Goal: Task Accomplishment & Management: Manage account settings

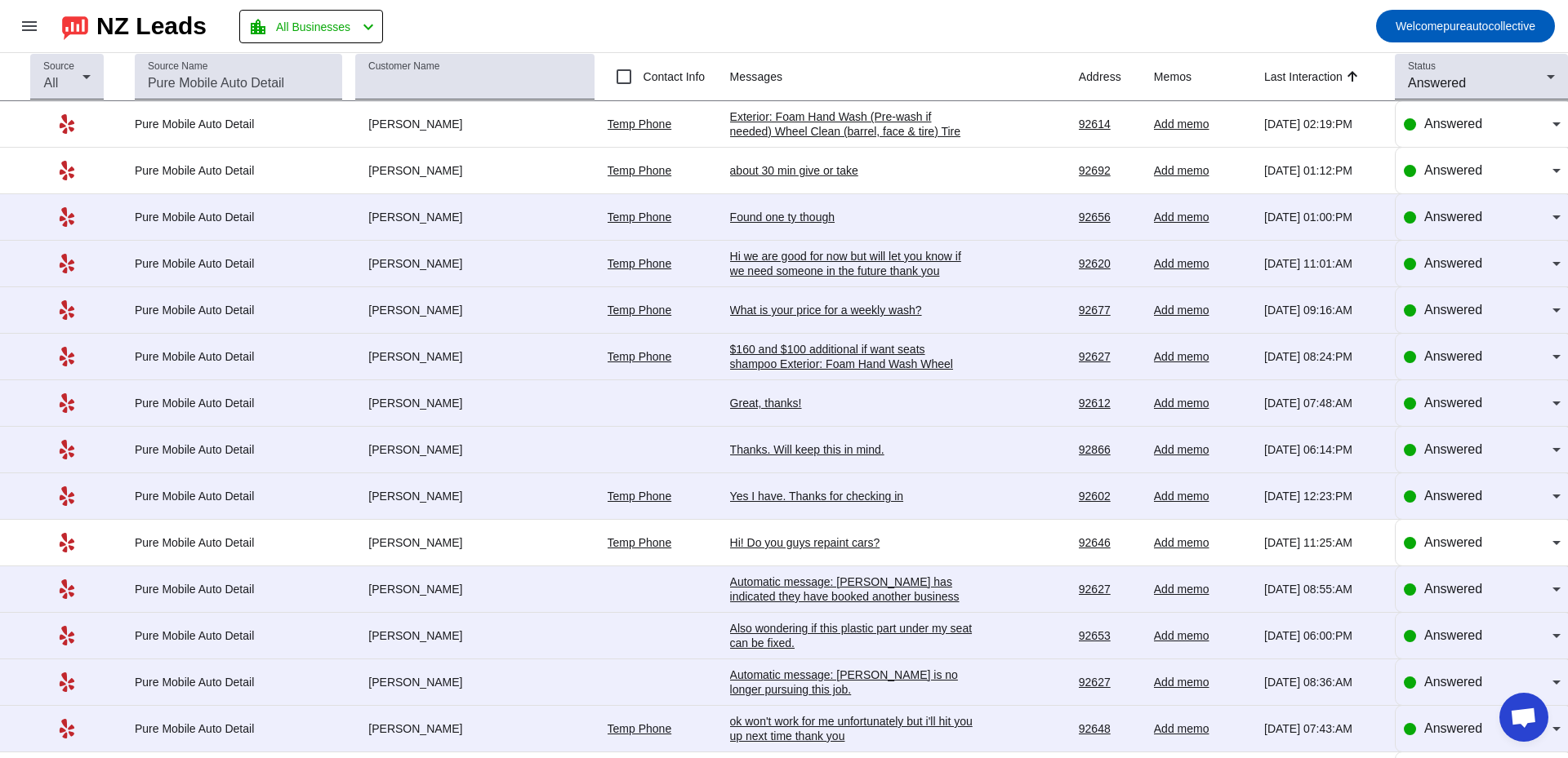
scroll to position [2899, 0]
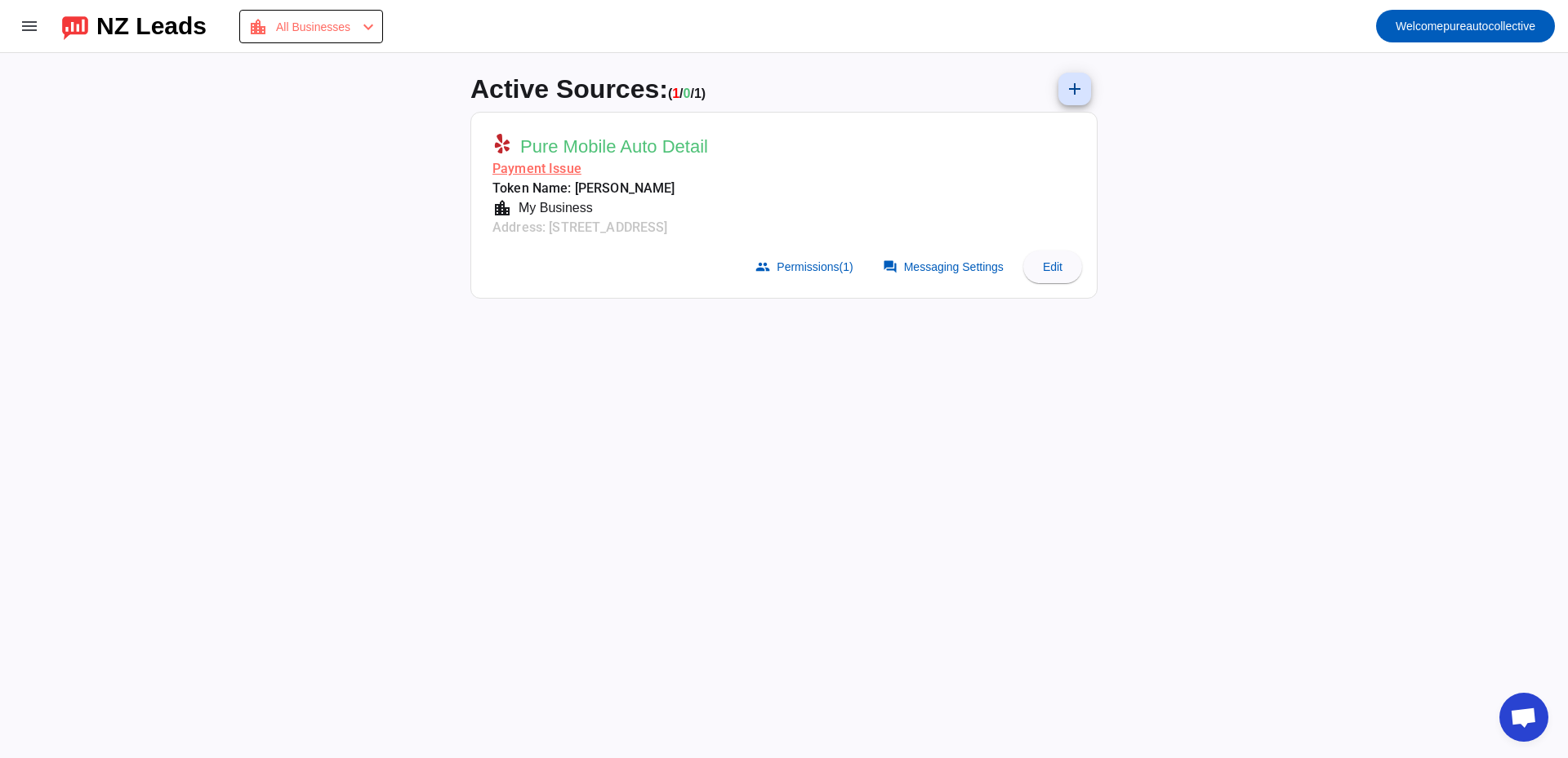
scroll to position [2899, 0]
click at [560, 173] on mat-card-subtitle "Payment Issue" at bounding box center [600, 169] width 216 height 19
click at [350, 22] on span "All Businesses" at bounding box center [312, 27] width 74 height 23
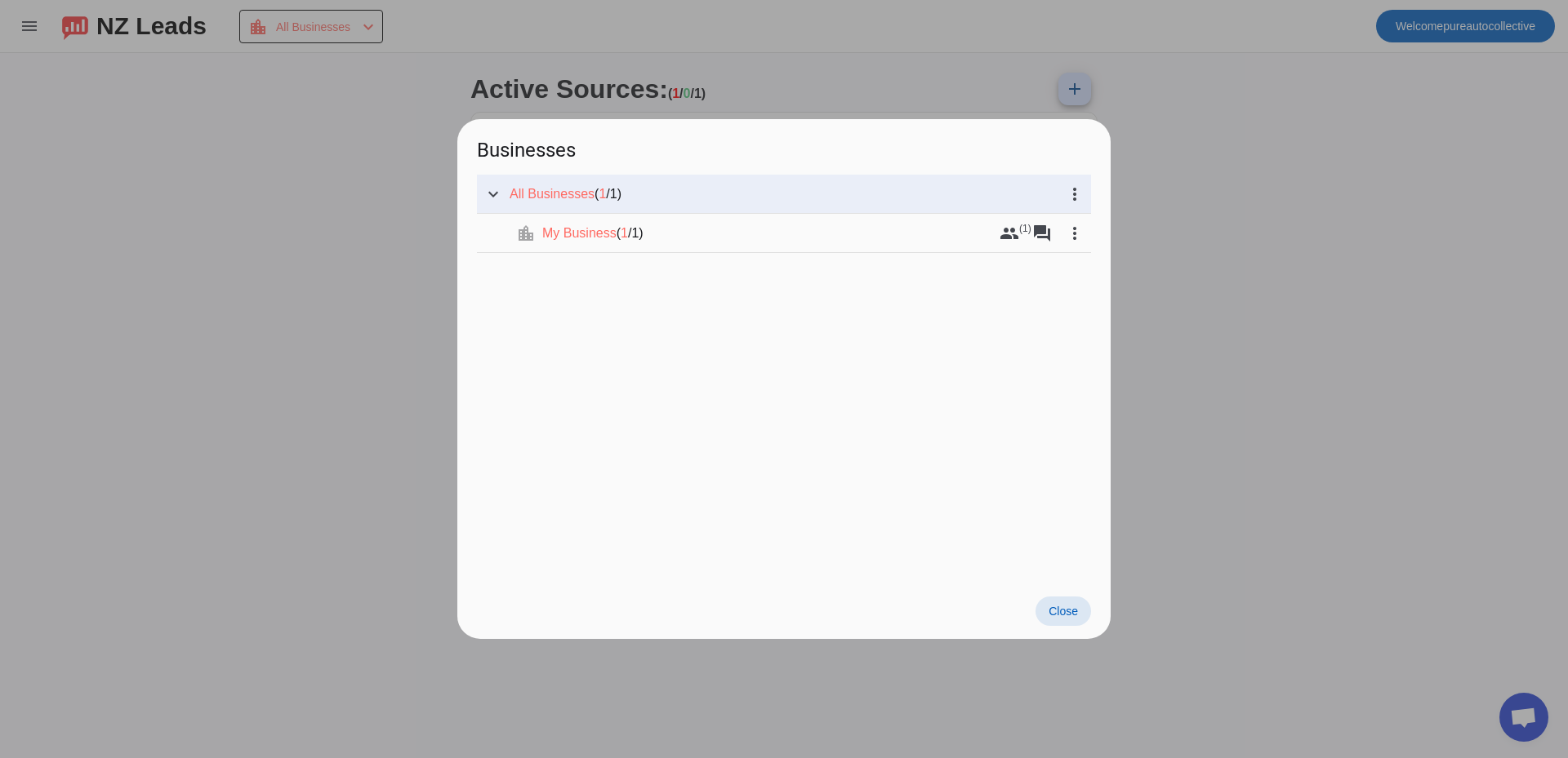
click at [1228, 464] on div at bounding box center [784, 379] width 1568 height 758
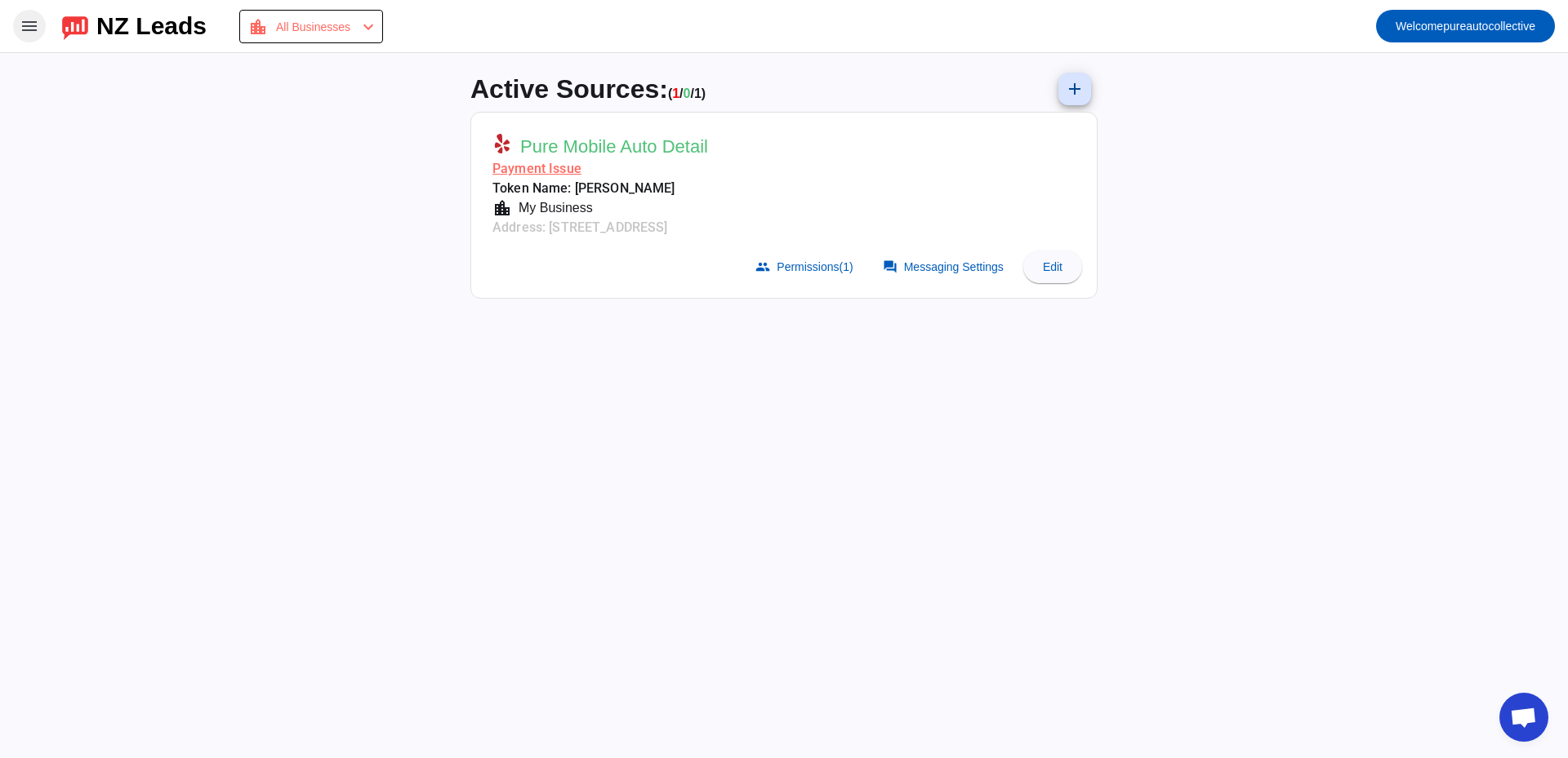
click at [31, 36] on span at bounding box center [29, 26] width 40 height 40
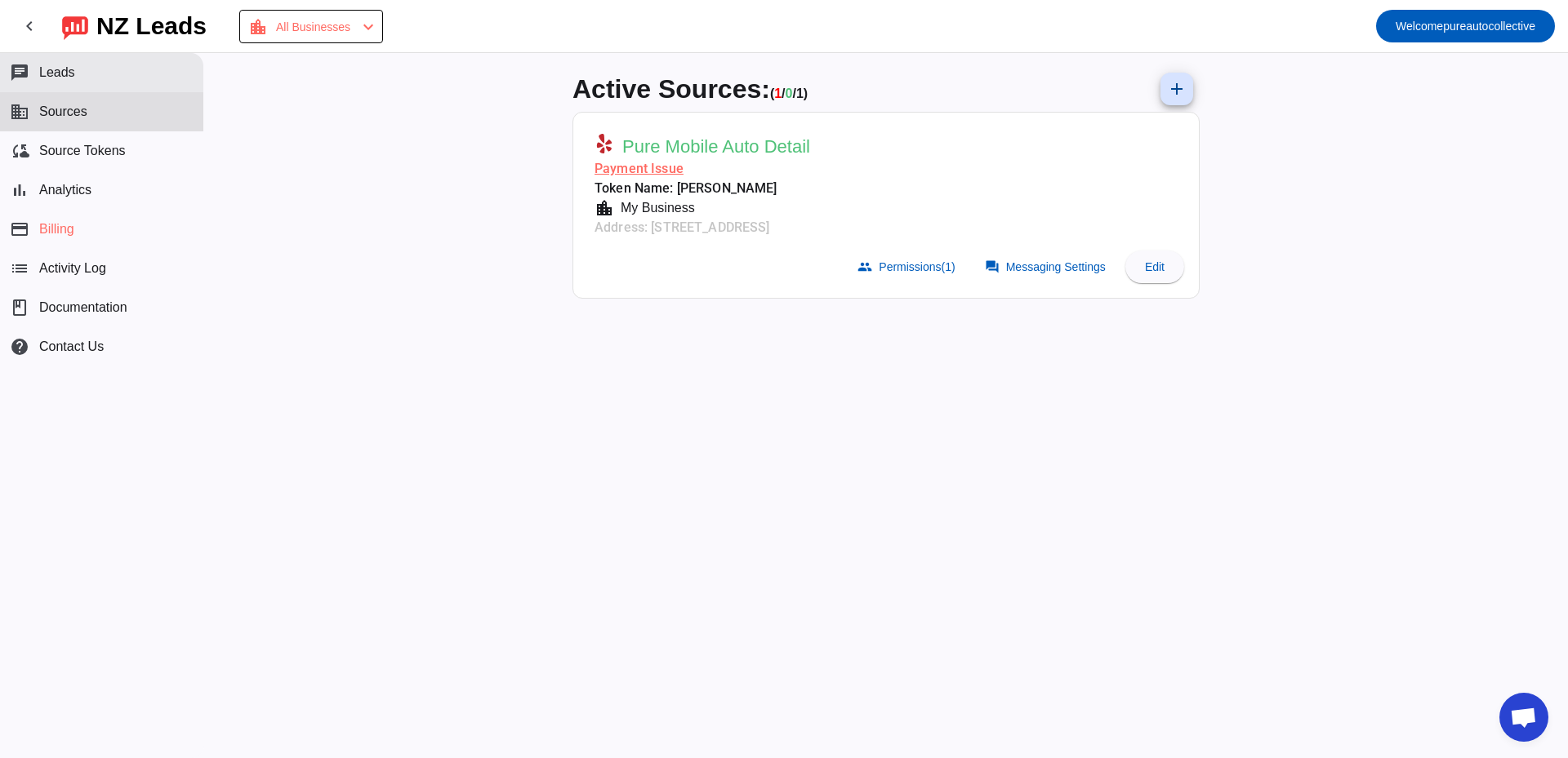
click at [76, 65] on button "chat Leads" at bounding box center [102, 73] width 203 height 40
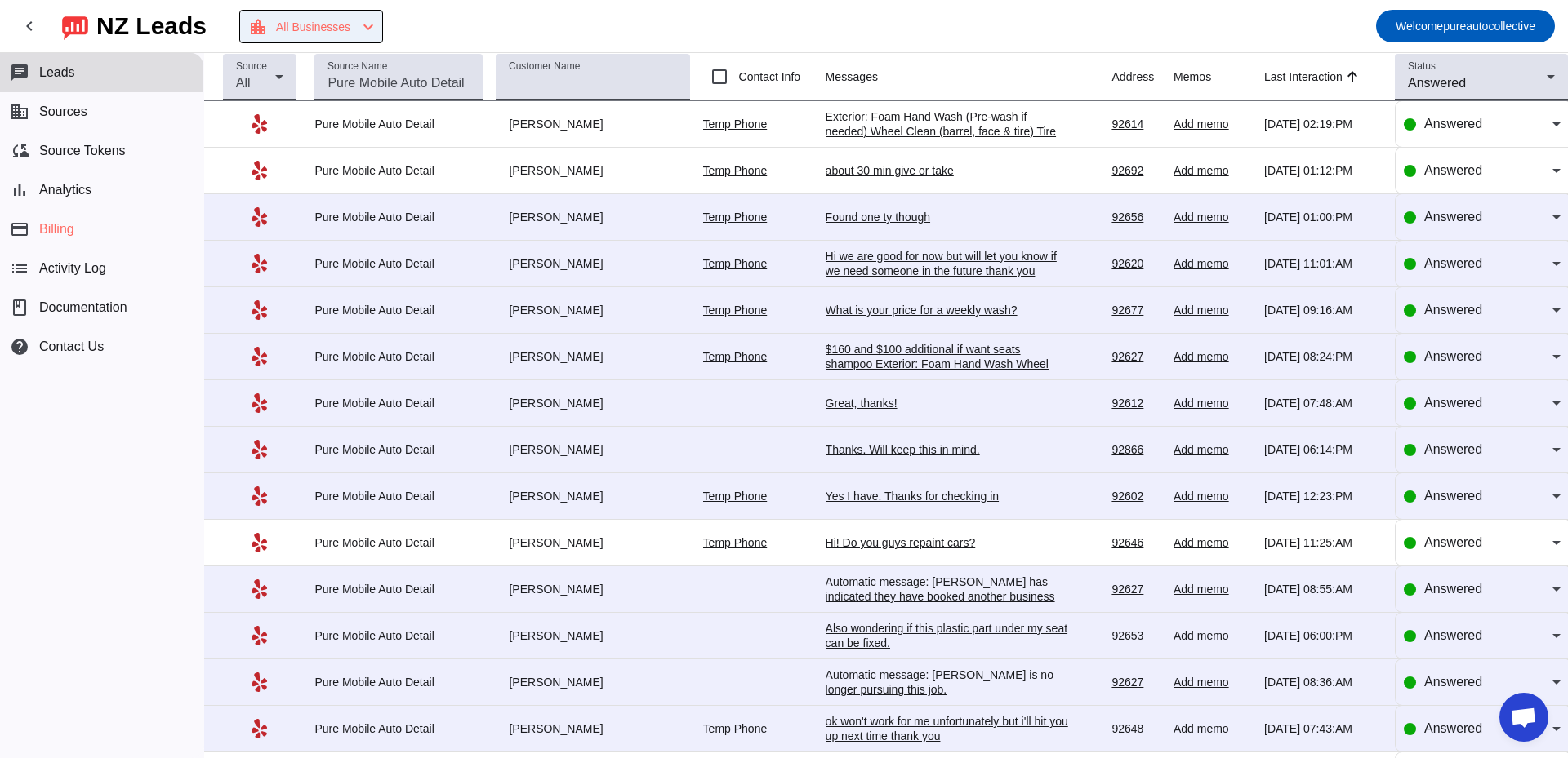
click at [375, 34] on mat-icon "chevron_left" at bounding box center [369, 27] width 19 height 19
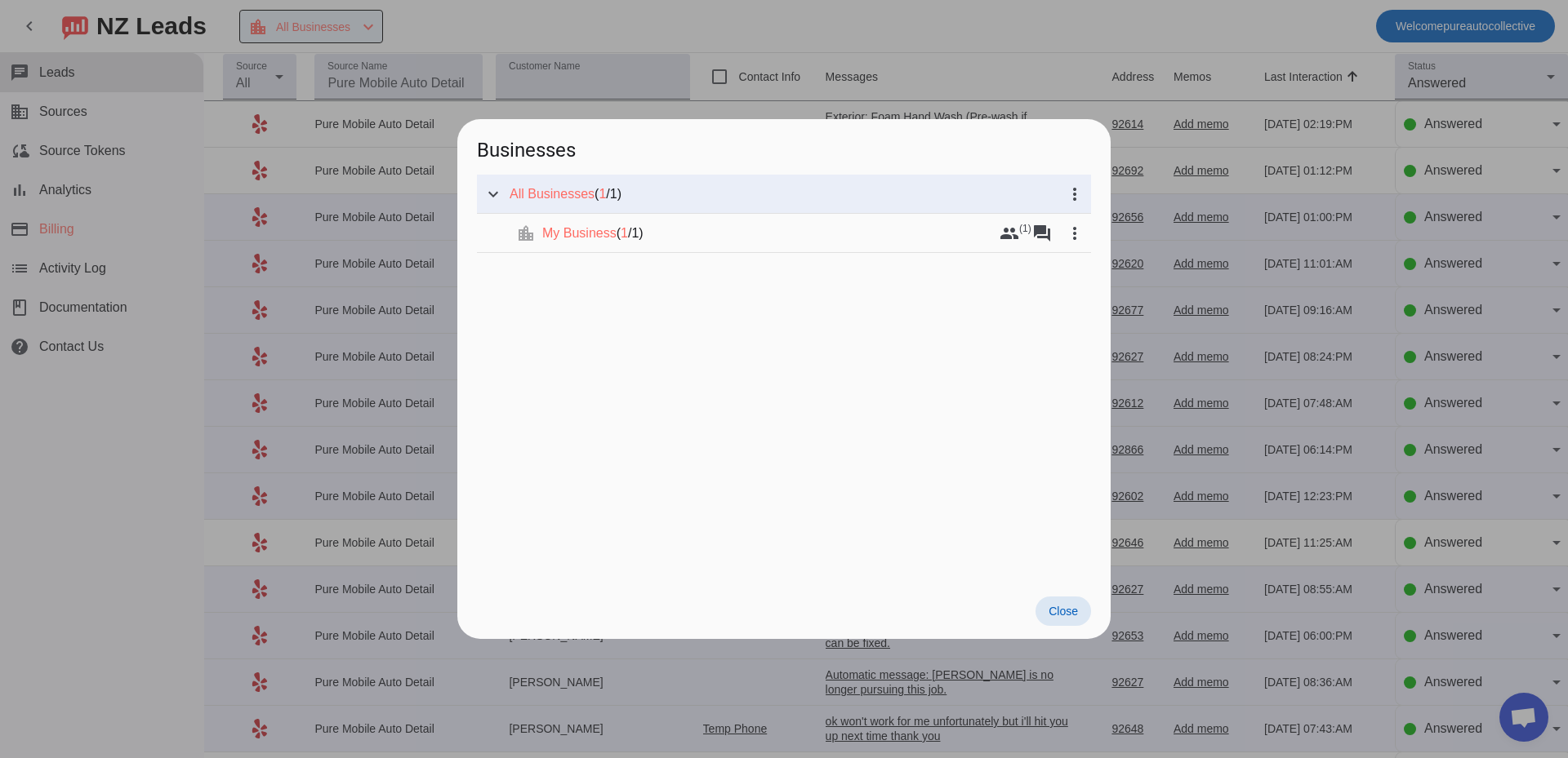
click at [375, 34] on div at bounding box center [784, 379] width 1568 height 758
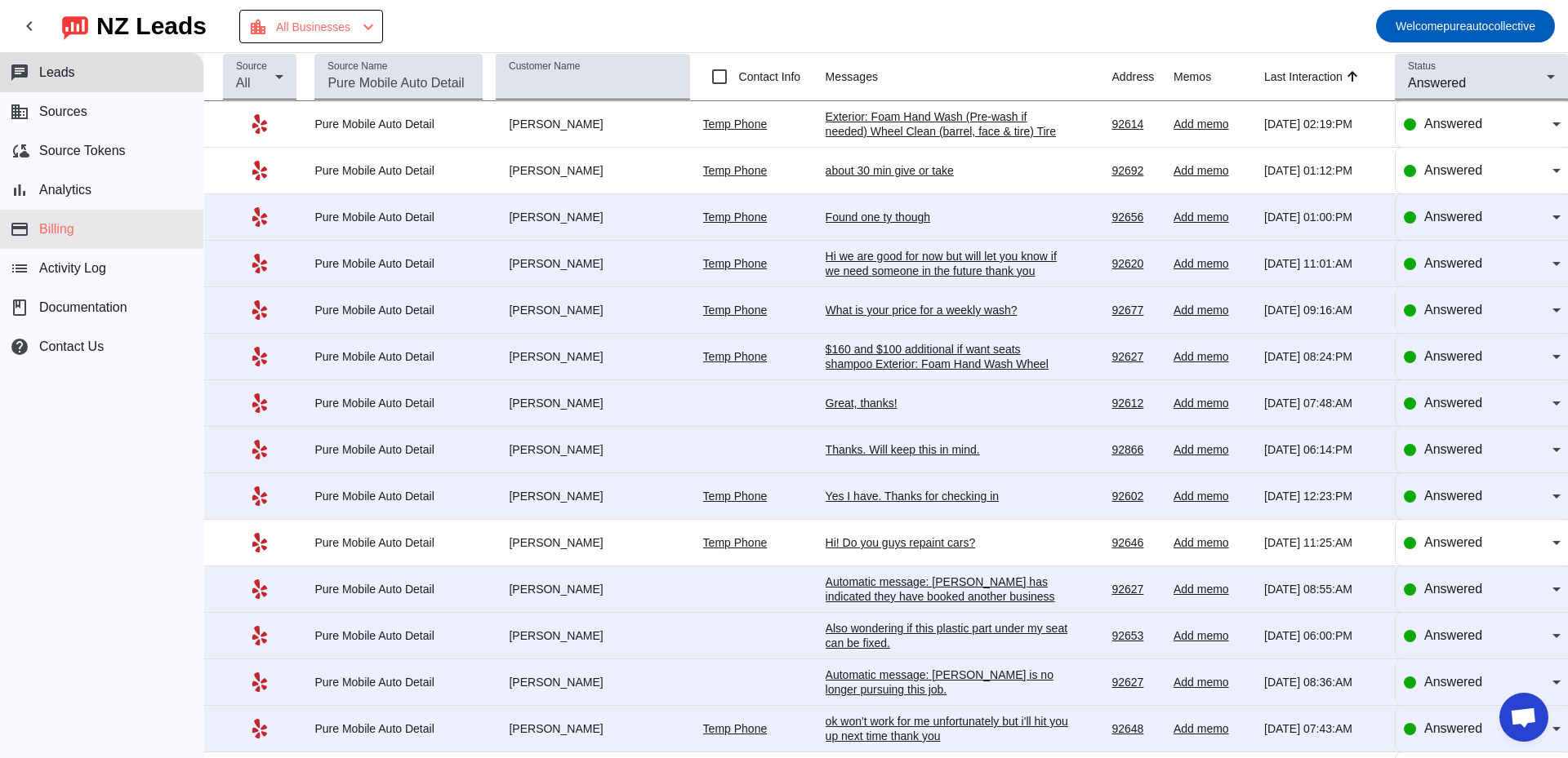
click at [100, 231] on button "payment Billing" at bounding box center [102, 229] width 203 height 40
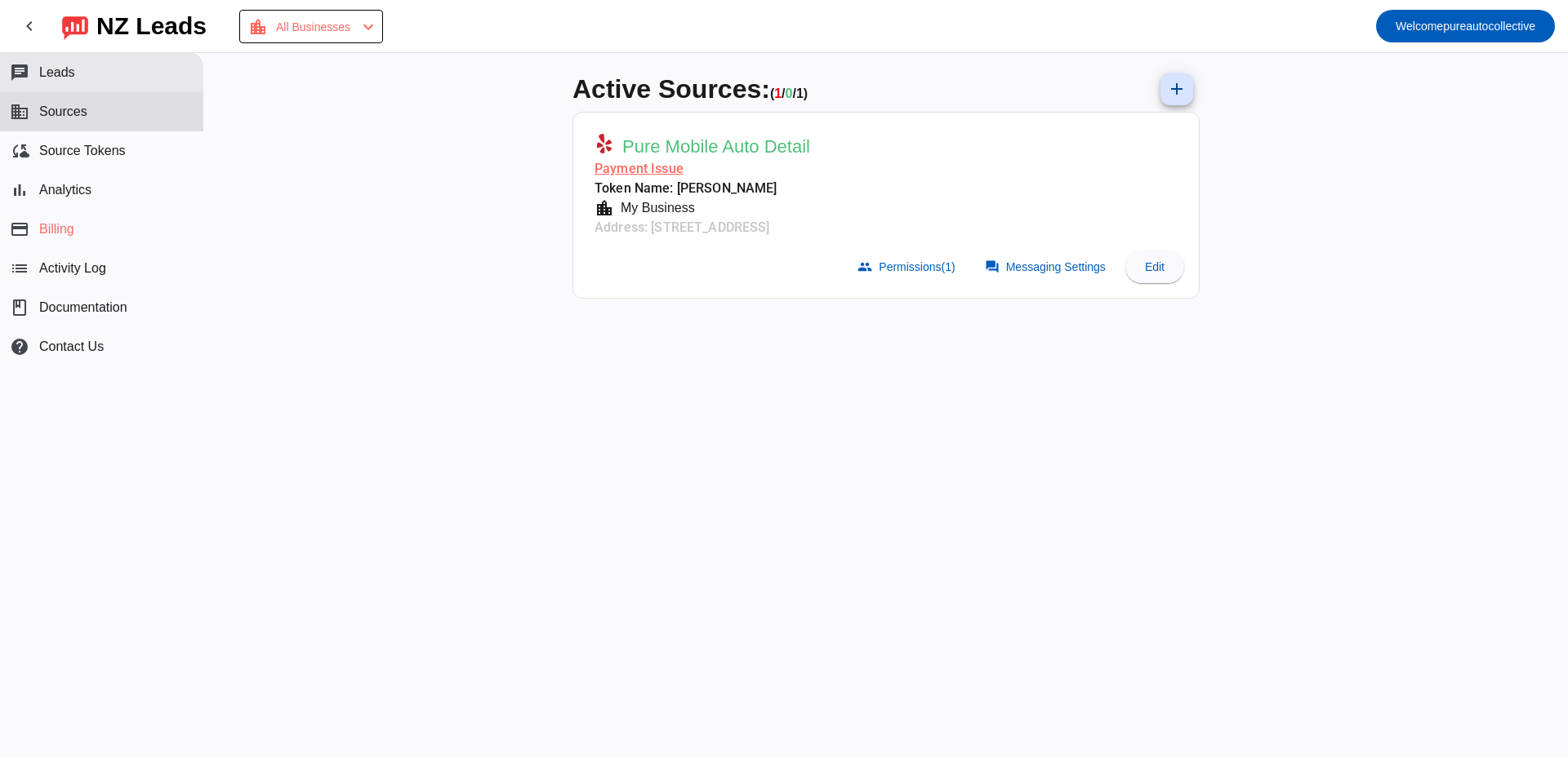
click at [104, 77] on button "chat Leads" at bounding box center [102, 73] width 203 height 40
